Goal: Task Accomplishment & Management: Manage account settings

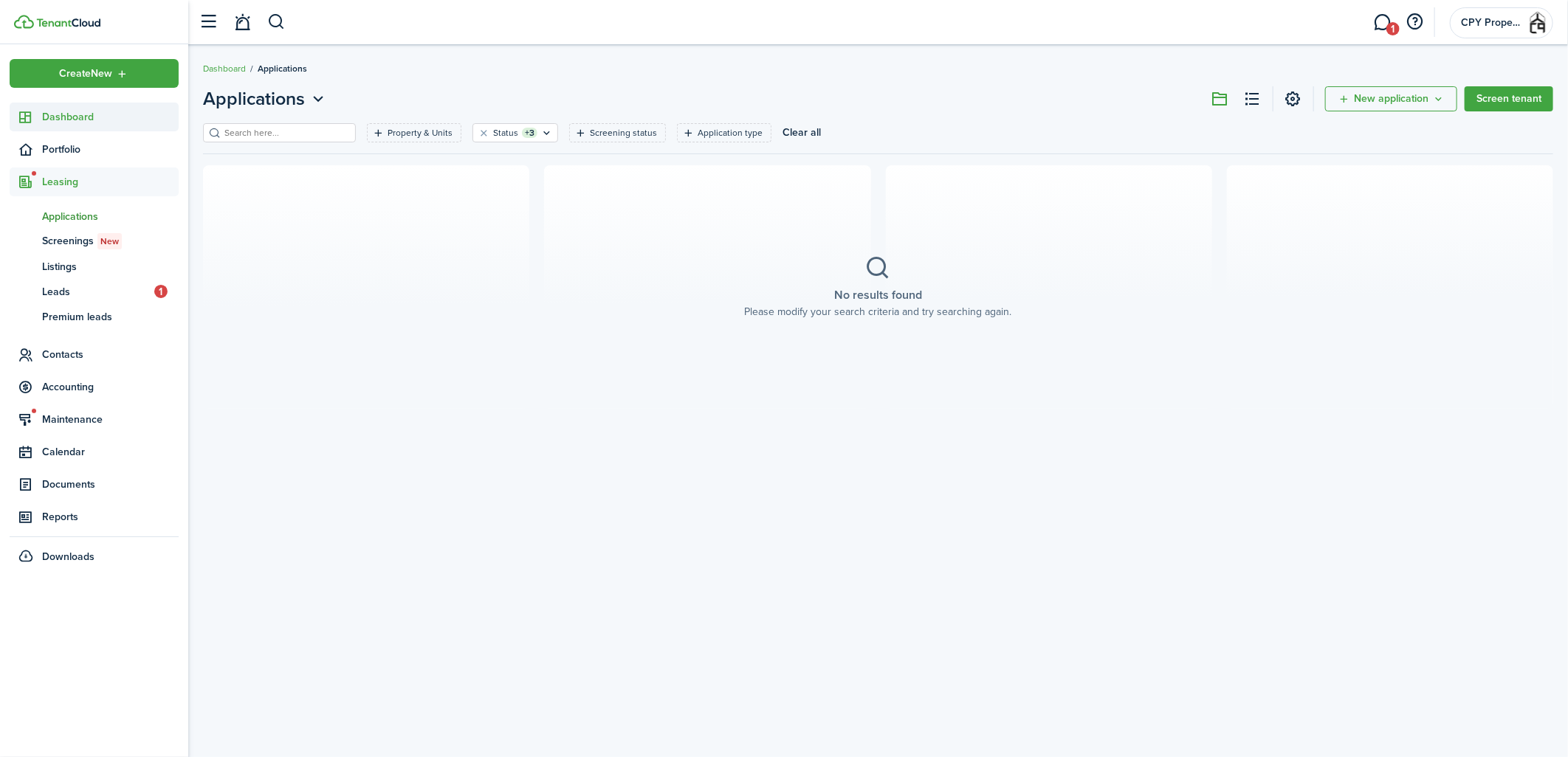
click at [77, 116] on span "Dashboard" at bounding box center [111, 117] width 136 height 16
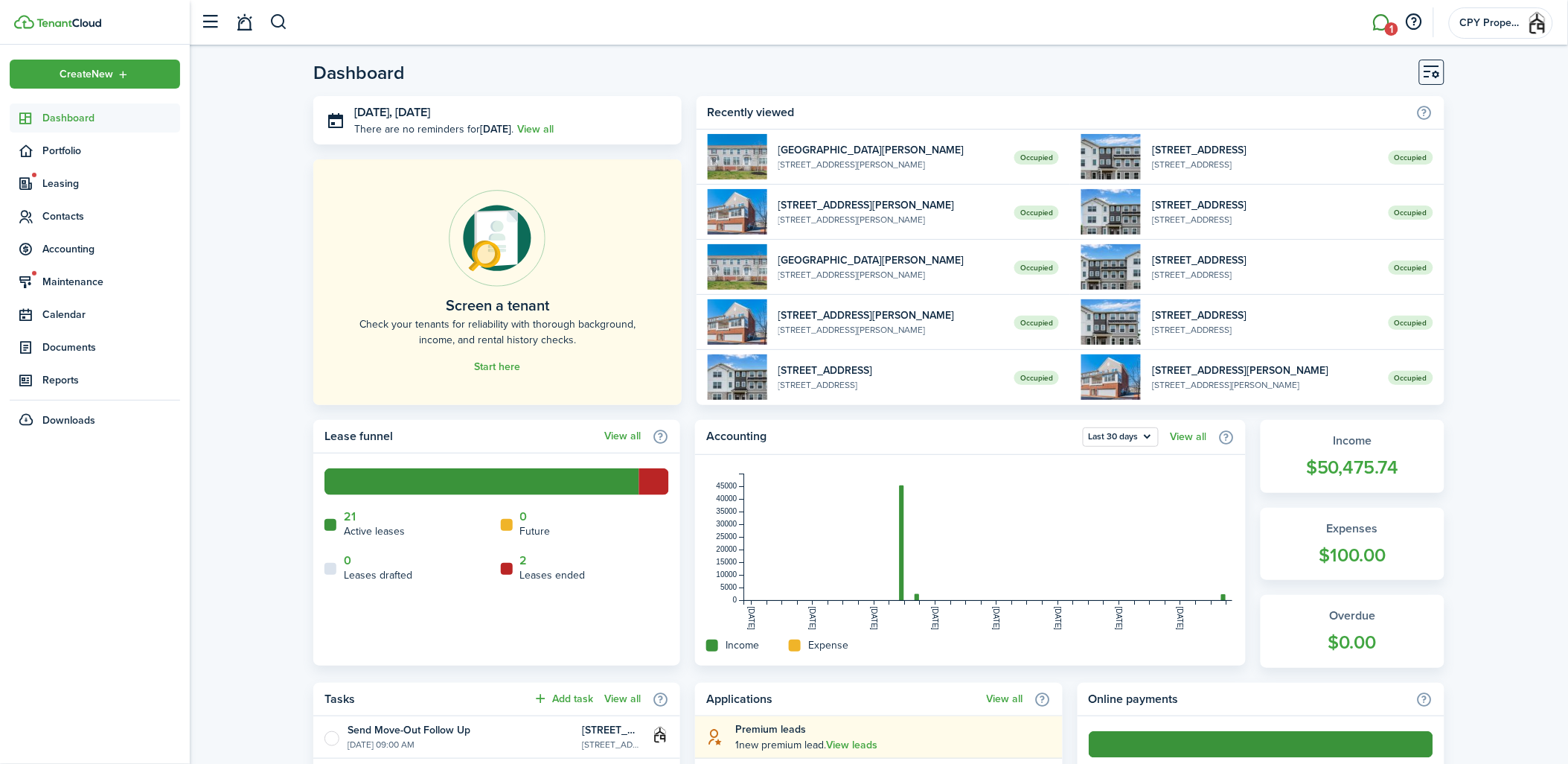
click at [1379, 24] on link "1" at bounding box center [1381, 22] width 28 height 38
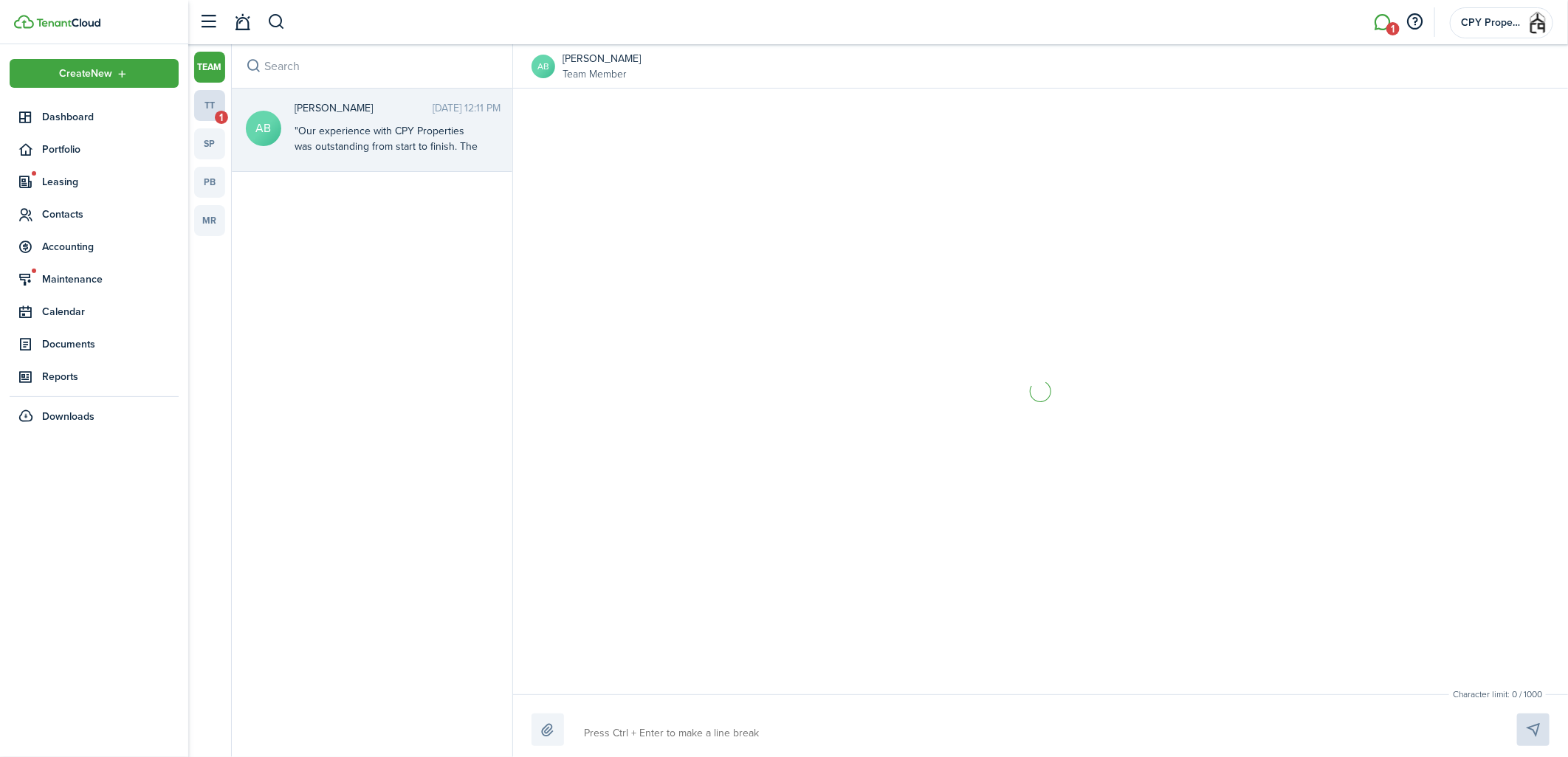
click at [211, 106] on link "tt 1" at bounding box center [210, 106] width 31 height 31
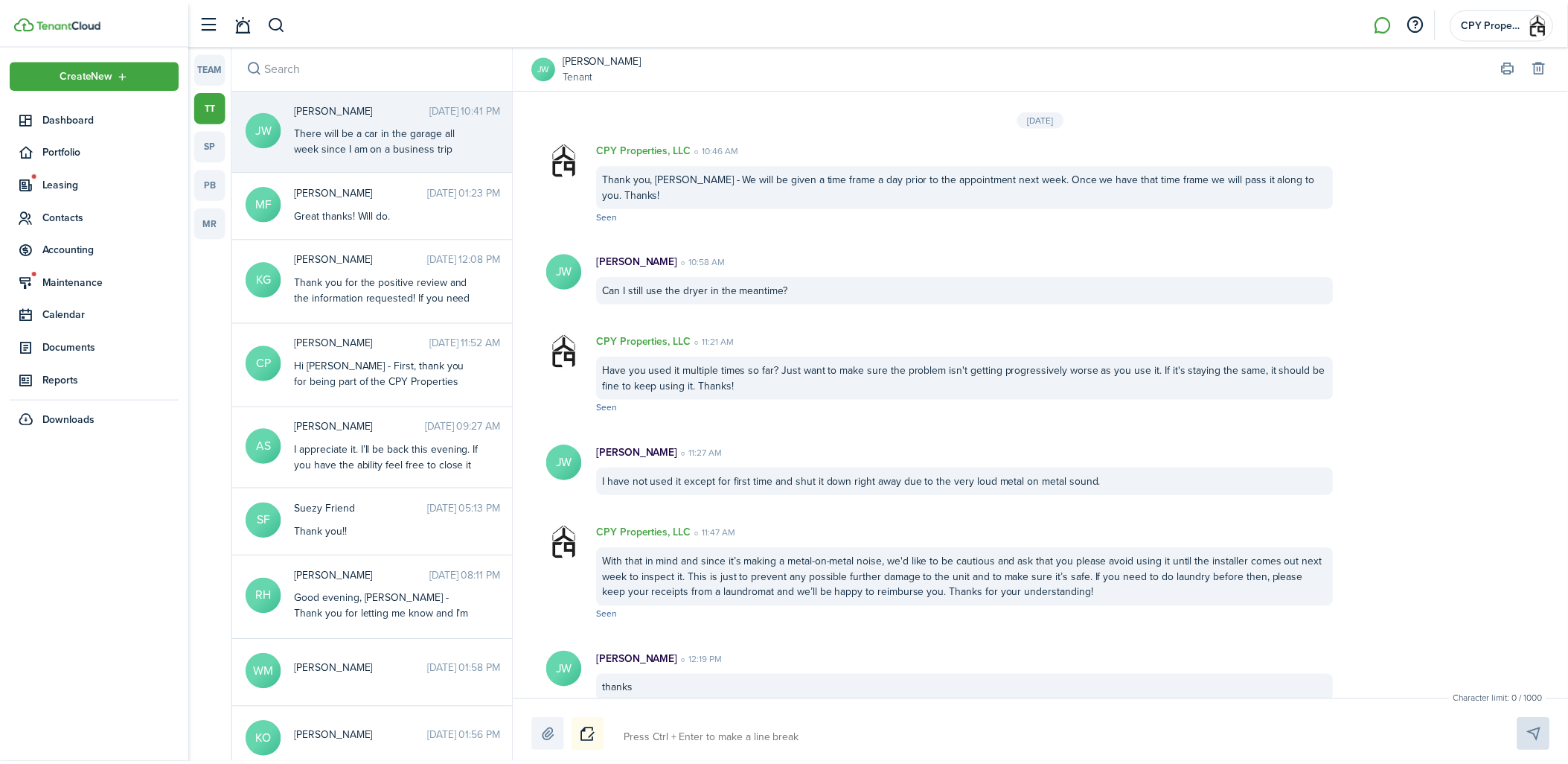
scroll to position [1584, 0]
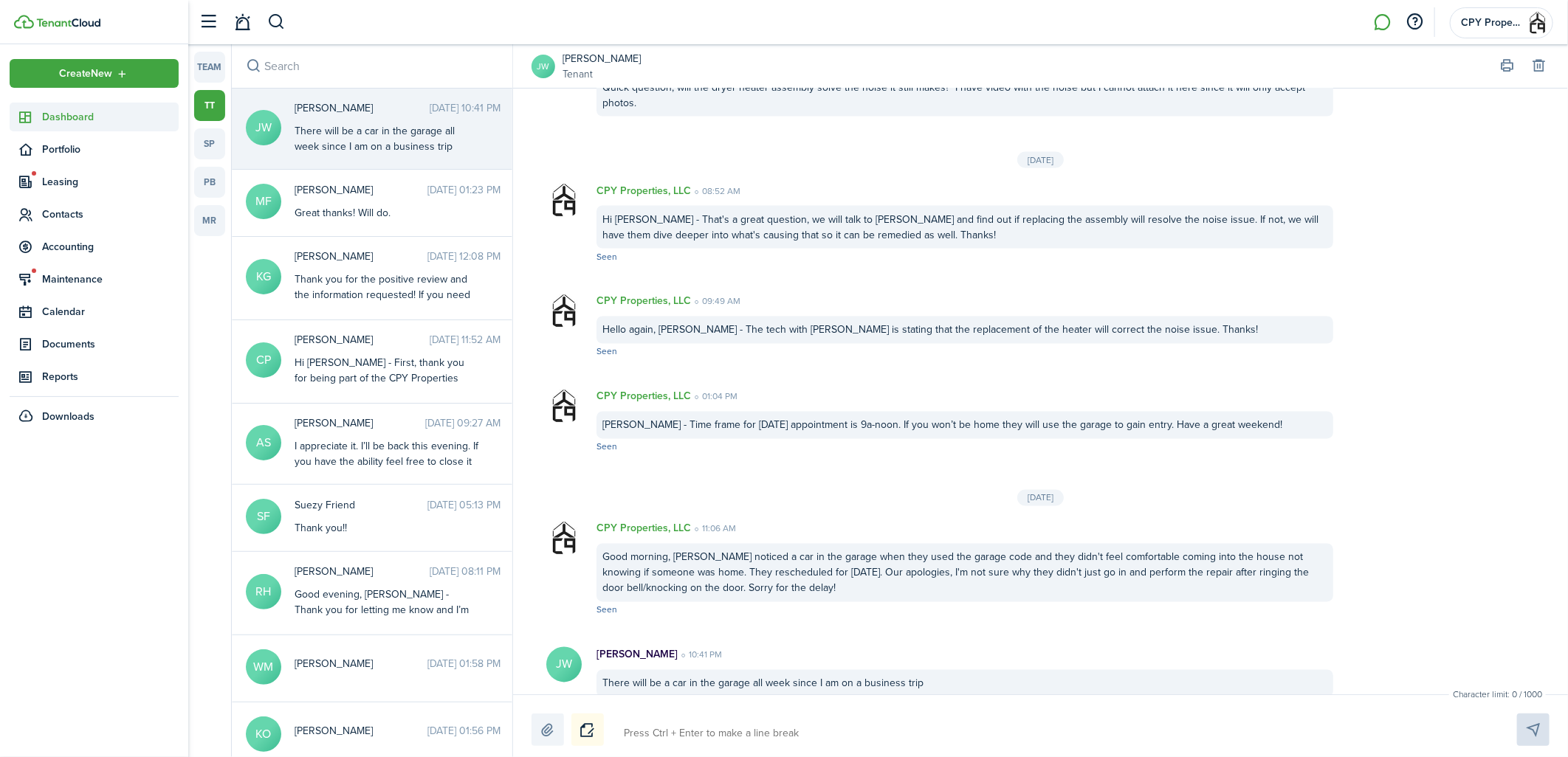
click at [88, 111] on span "Dashboard" at bounding box center [111, 117] width 136 height 16
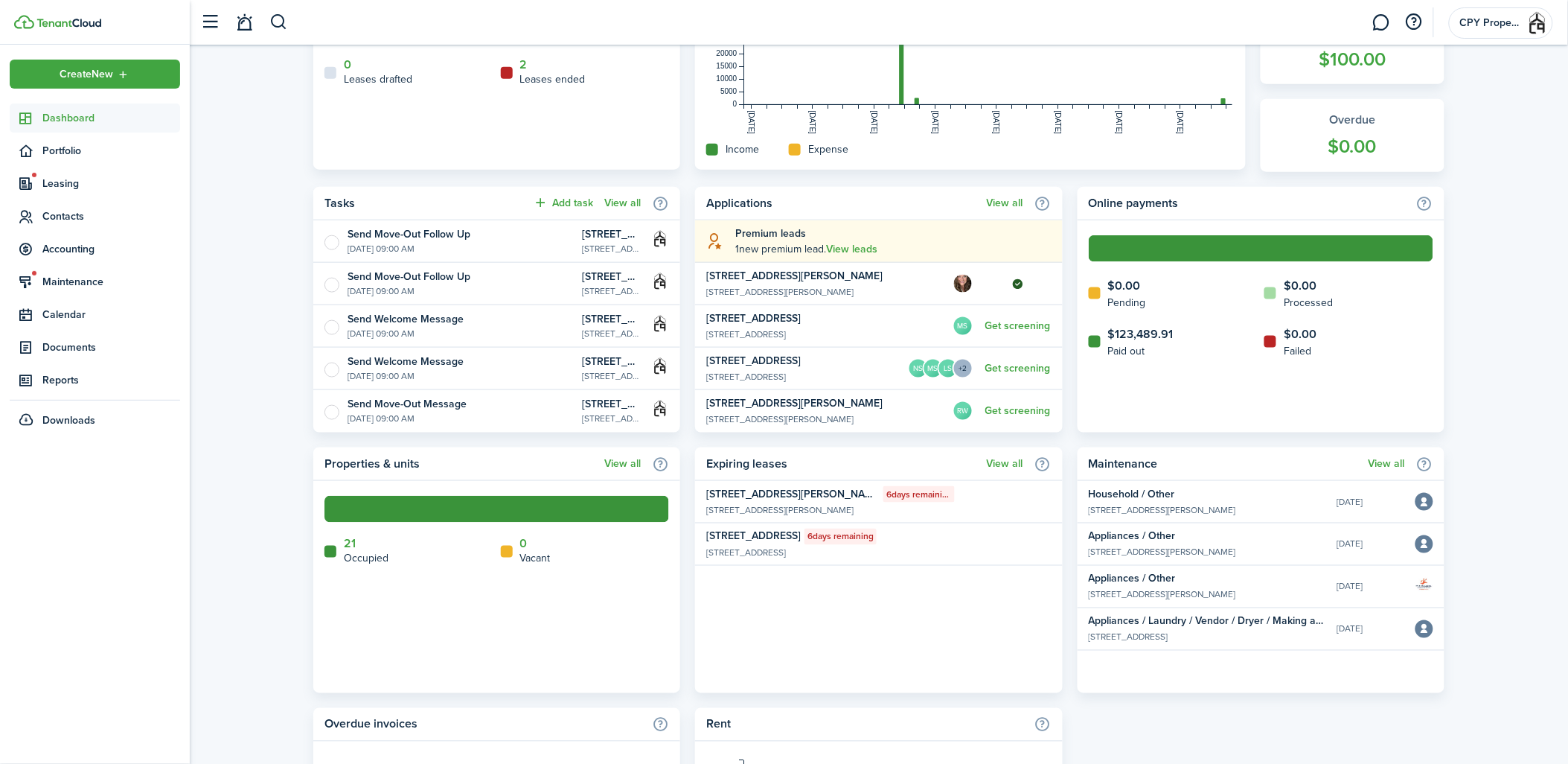
scroll to position [578, 0]
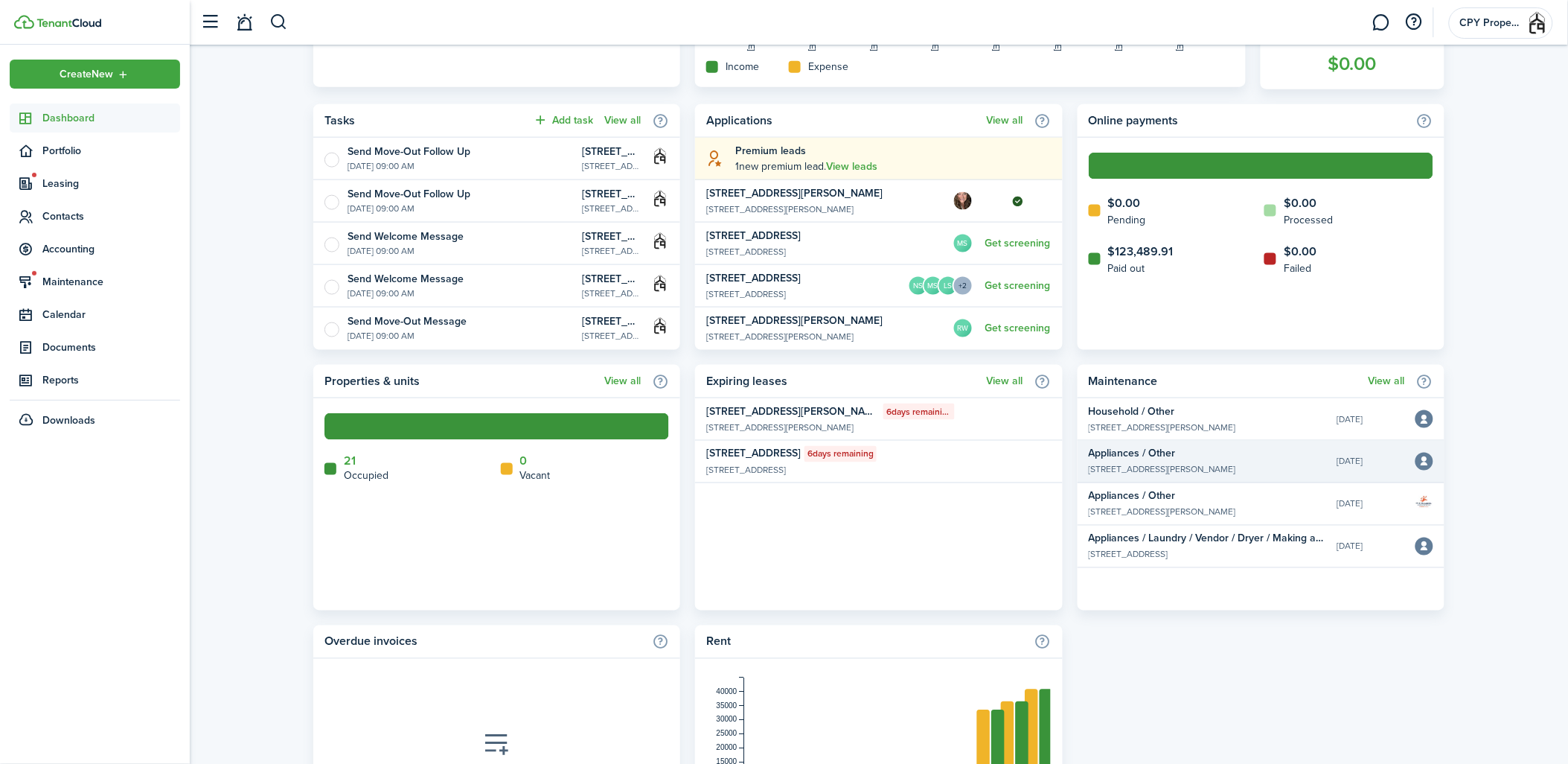
click at [1189, 456] on widget-list-item-title "Appliances / Other" at bounding box center [1208, 454] width 238 height 16
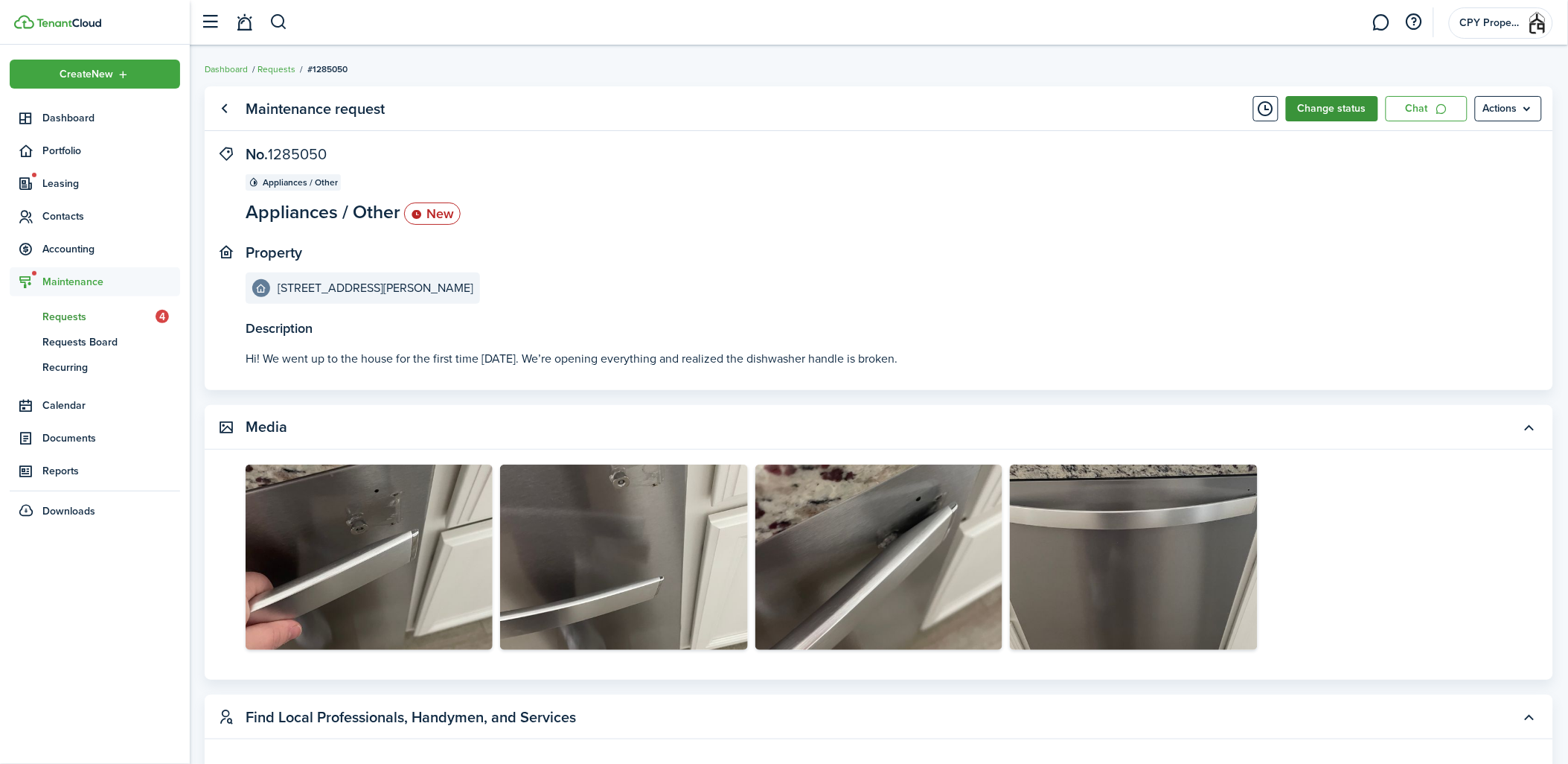
click at [1338, 110] on button "Change status" at bounding box center [1331, 108] width 92 height 25
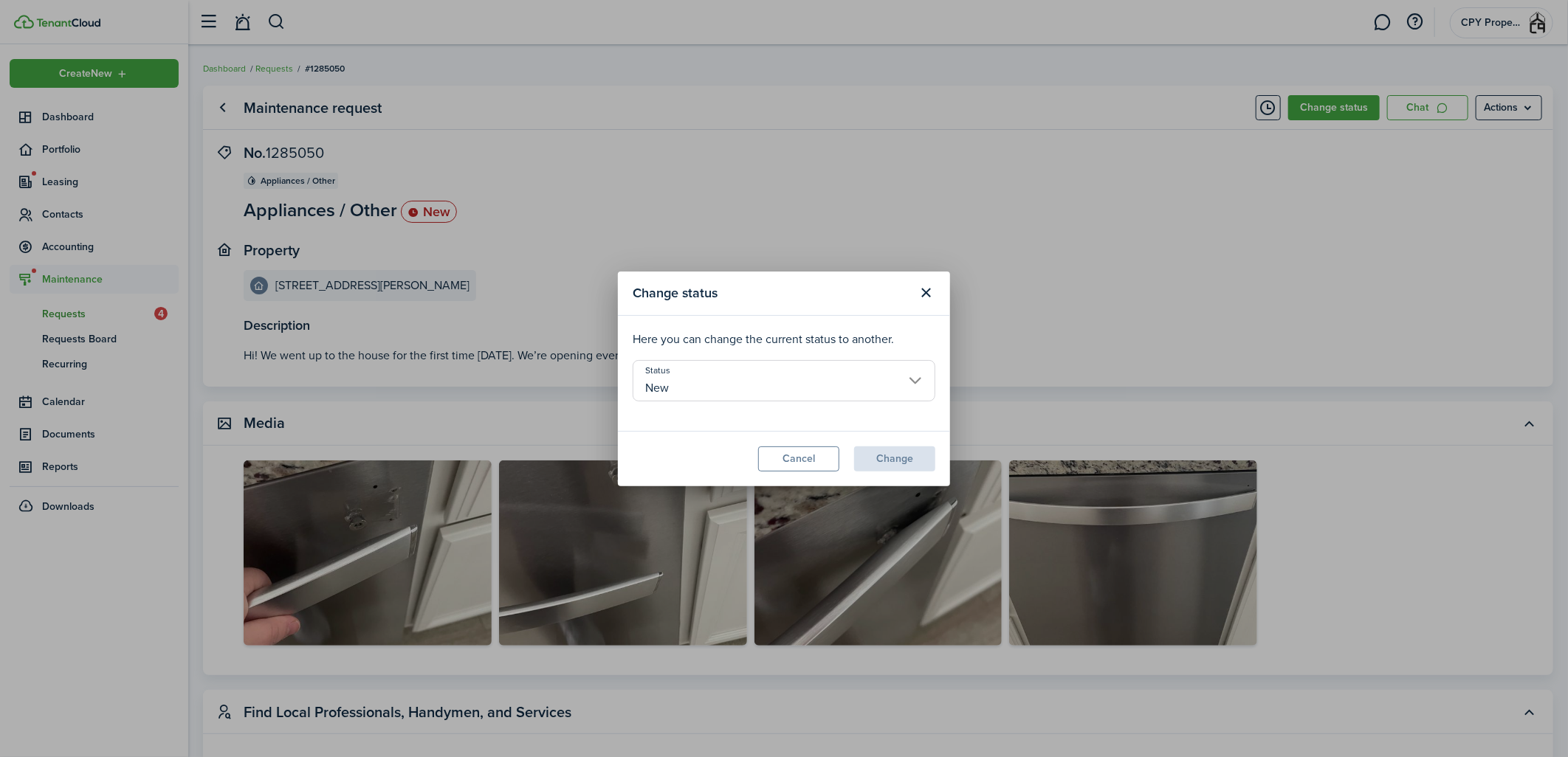
click at [755, 374] on input "New" at bounding box center [784, 380] width 302 height 41
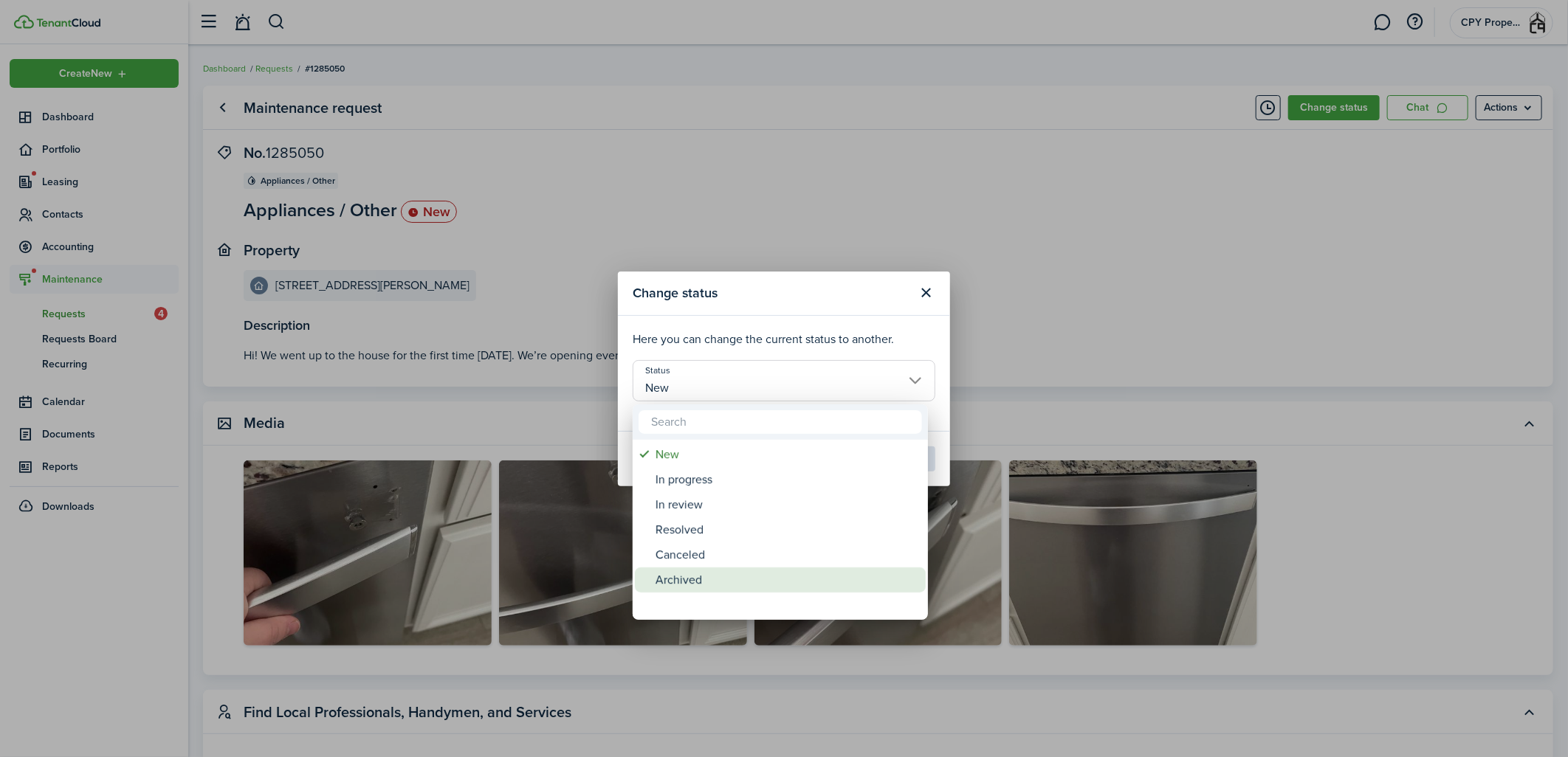
click at [689, 571] on div "Archived" at bounding box center [786, 579] width 262 height 25
type input "Archived"
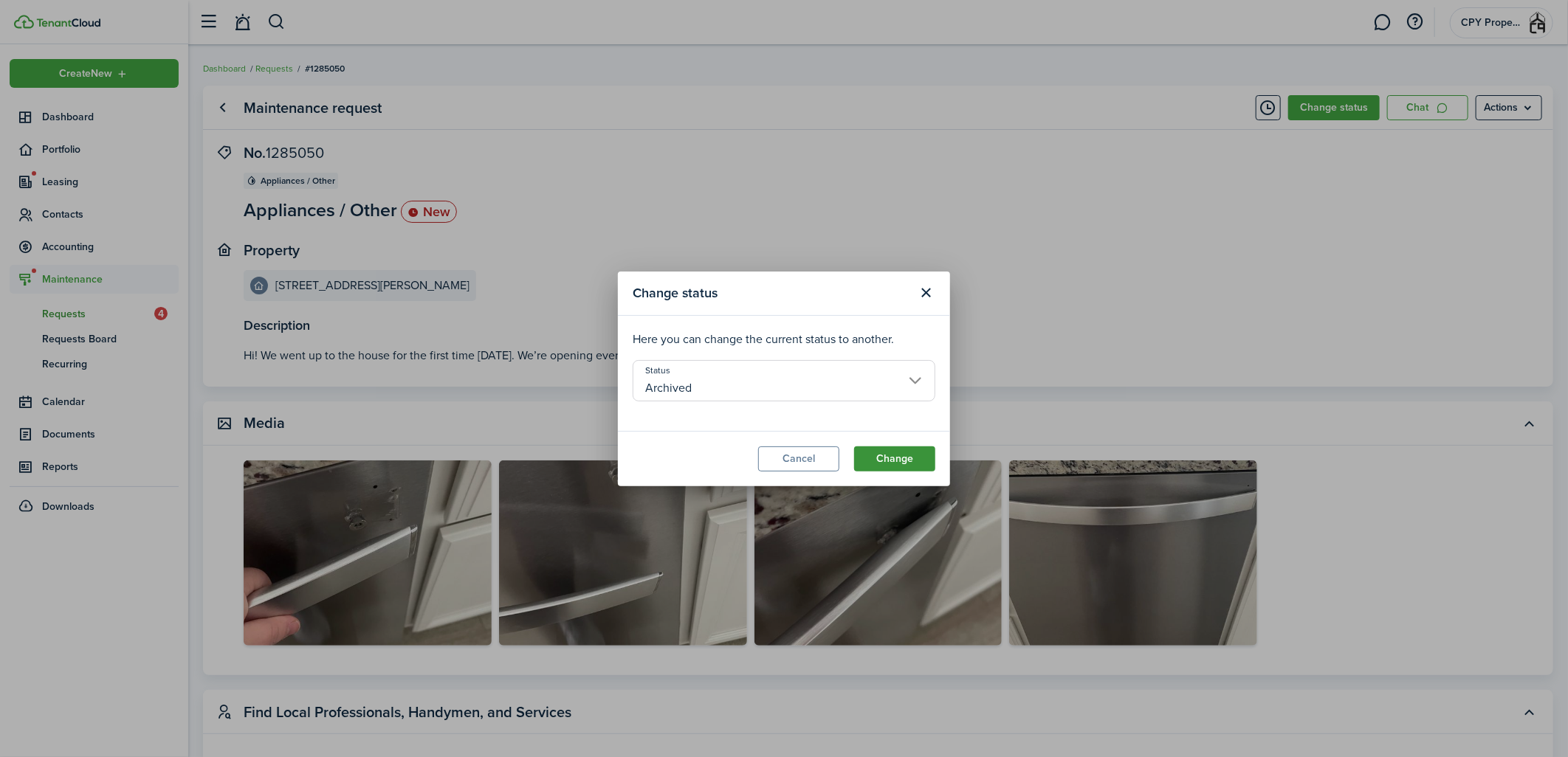
click at [883, 456] on button "Change" at bounding box center [895, 459] width 81 height 25
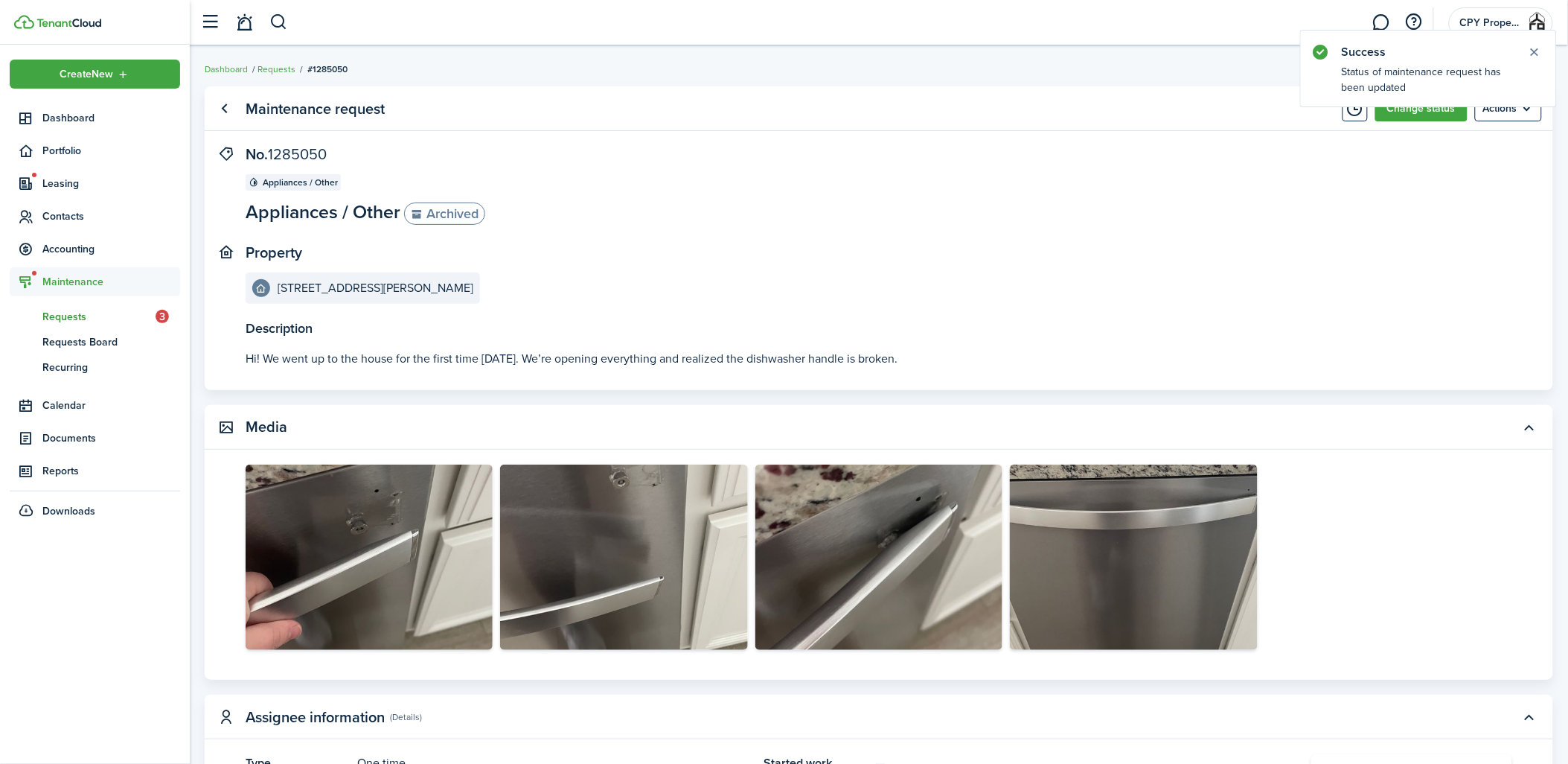
click at [63, 306] on link "rq Requests 3" at bounding box center [94, 316] width 170 height 25
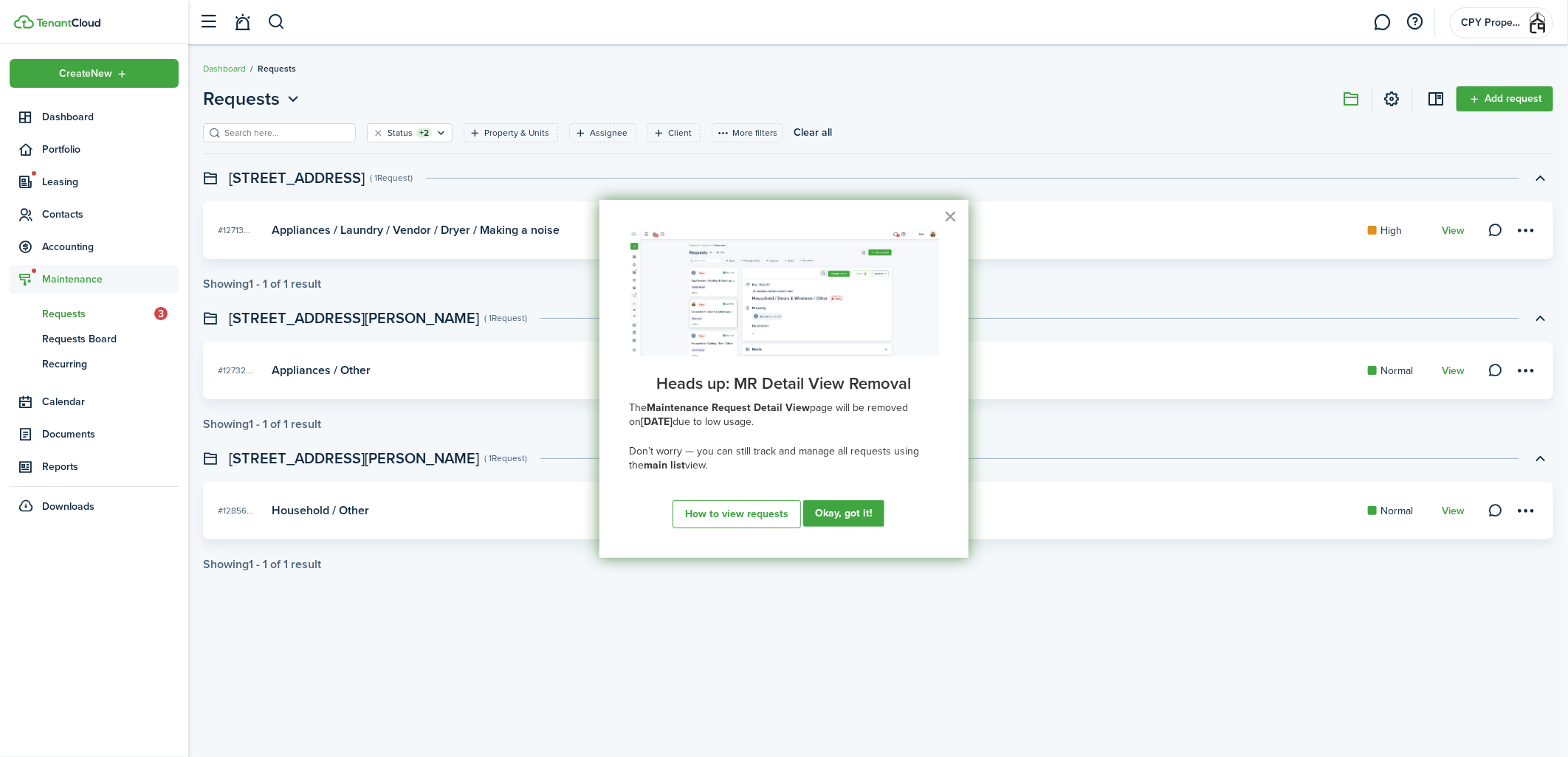
click at [951, 214] on button "×" at bounding box center [950, 216] width 14 height 24
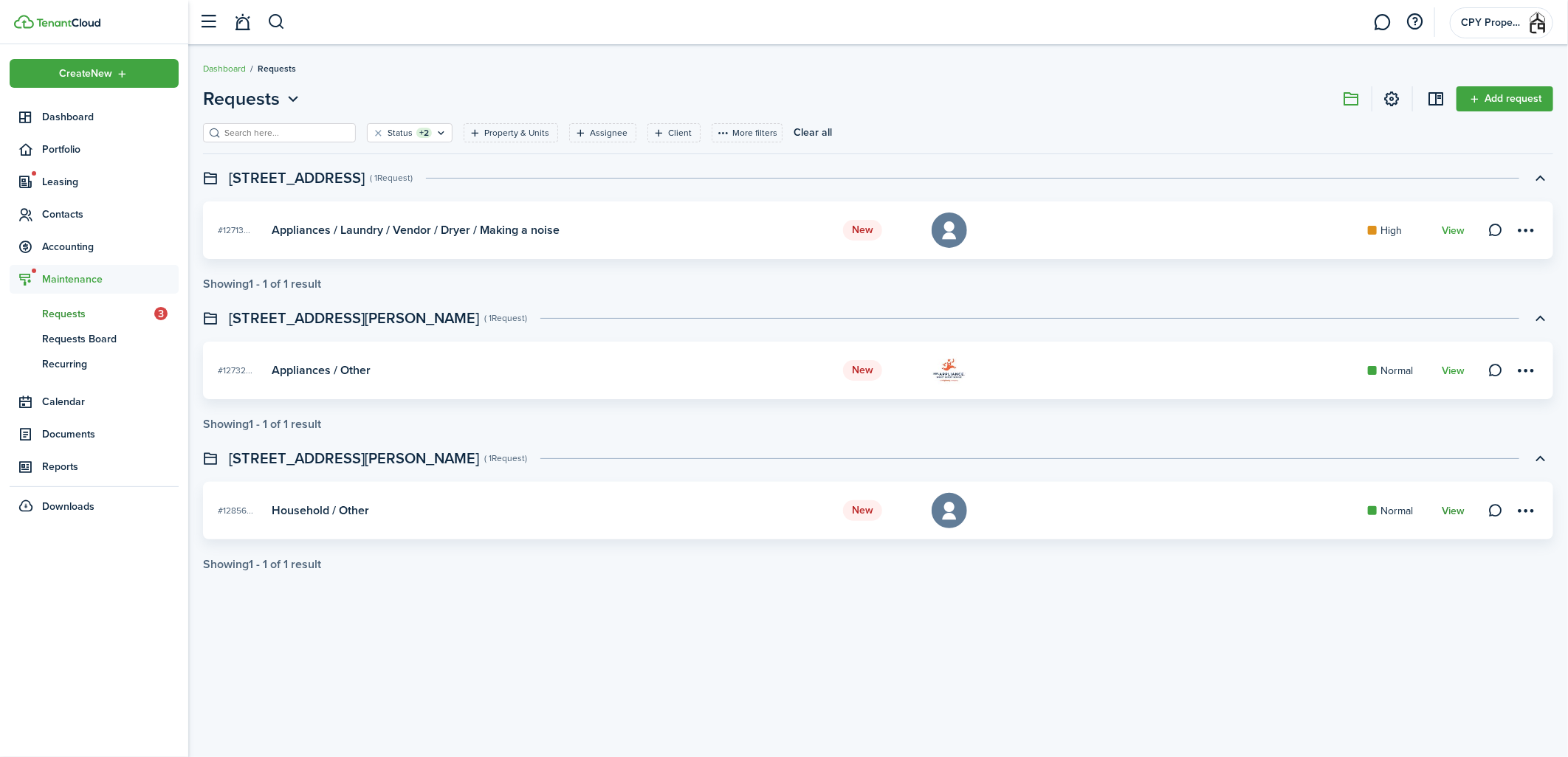
click at [1446, 507] on link "View" at bounding box center [1453, 511] width 23 height 12
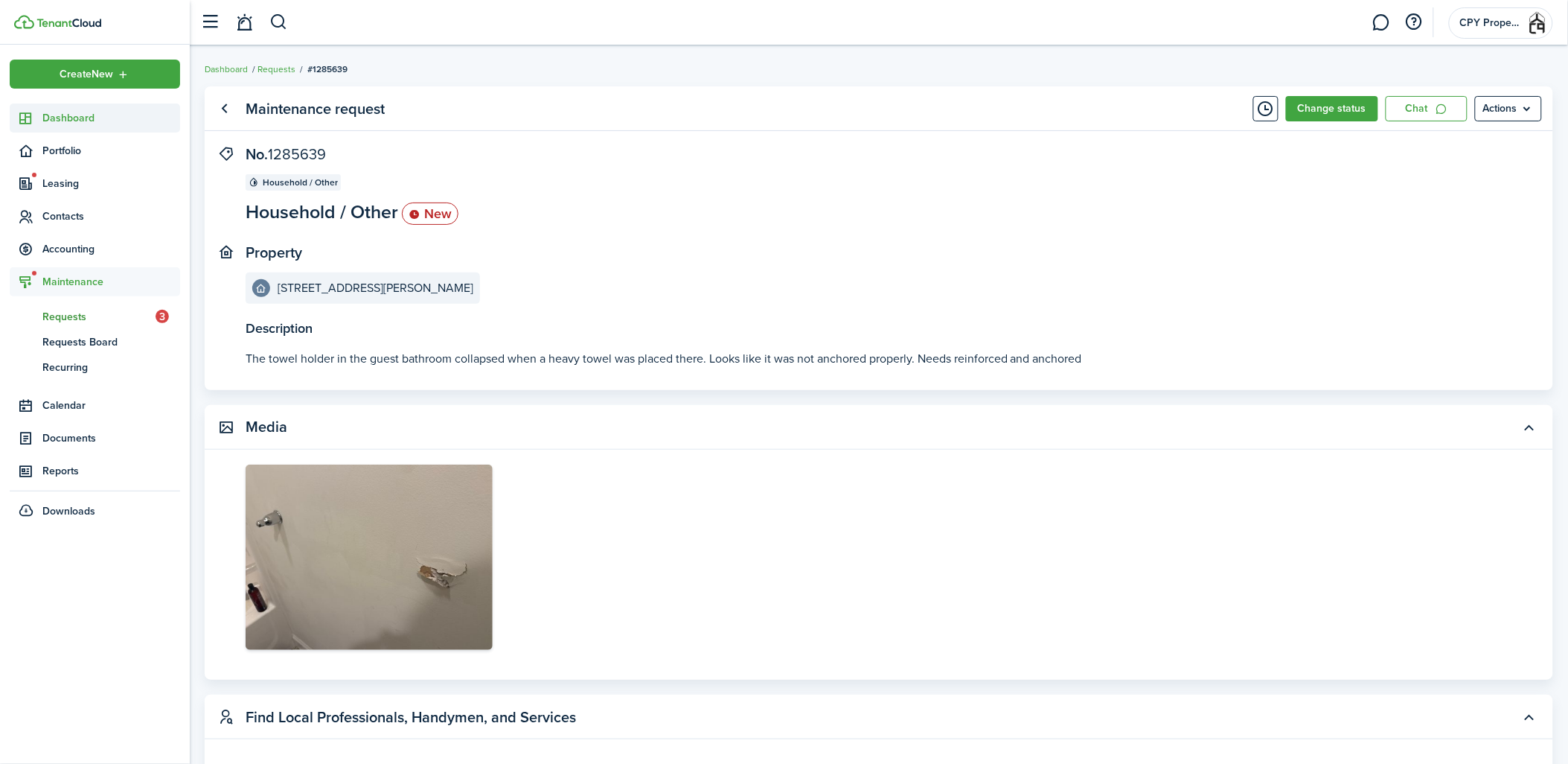
click at [92, 112] on span "Dashboard" at bounding box center [111, 118] width 137 height 16
